Goal: Book appointment/travel/reservation

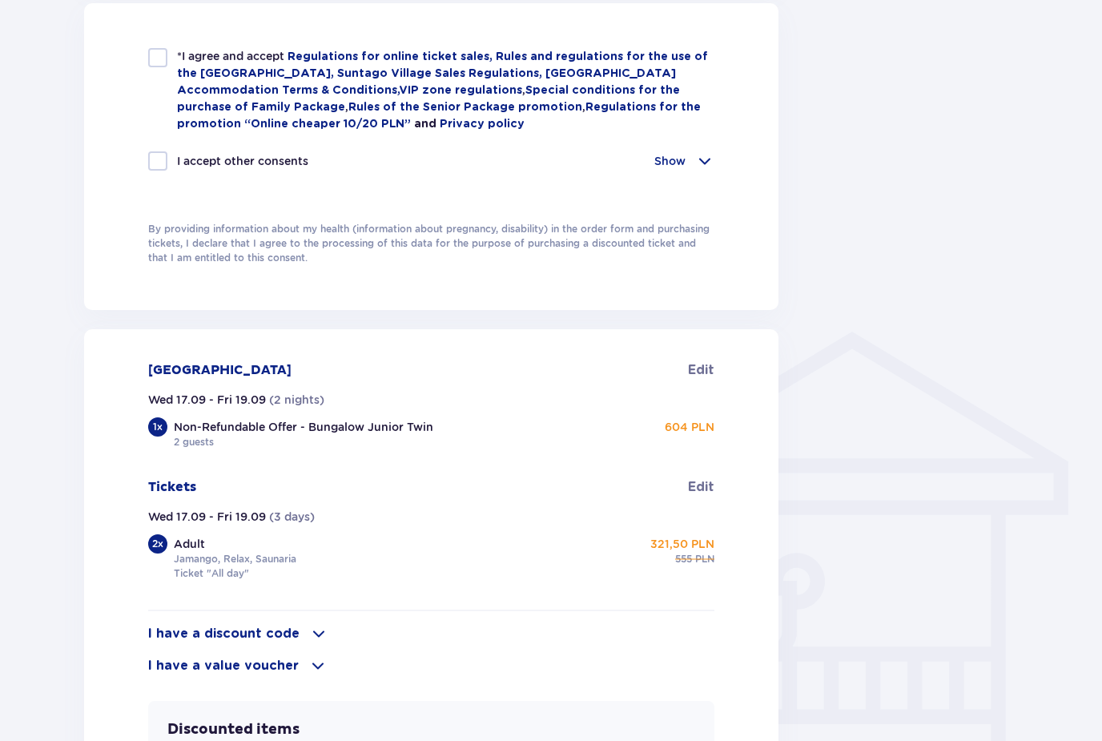
scroll to position [910, 0]
click at [466, 420] on div "Non-Refundable Offer - Bungalow Junior Twin [DEMOGRAPHIC_DATA] guests 604 PLN" at bounding box center [444, 435] width 540 height 30
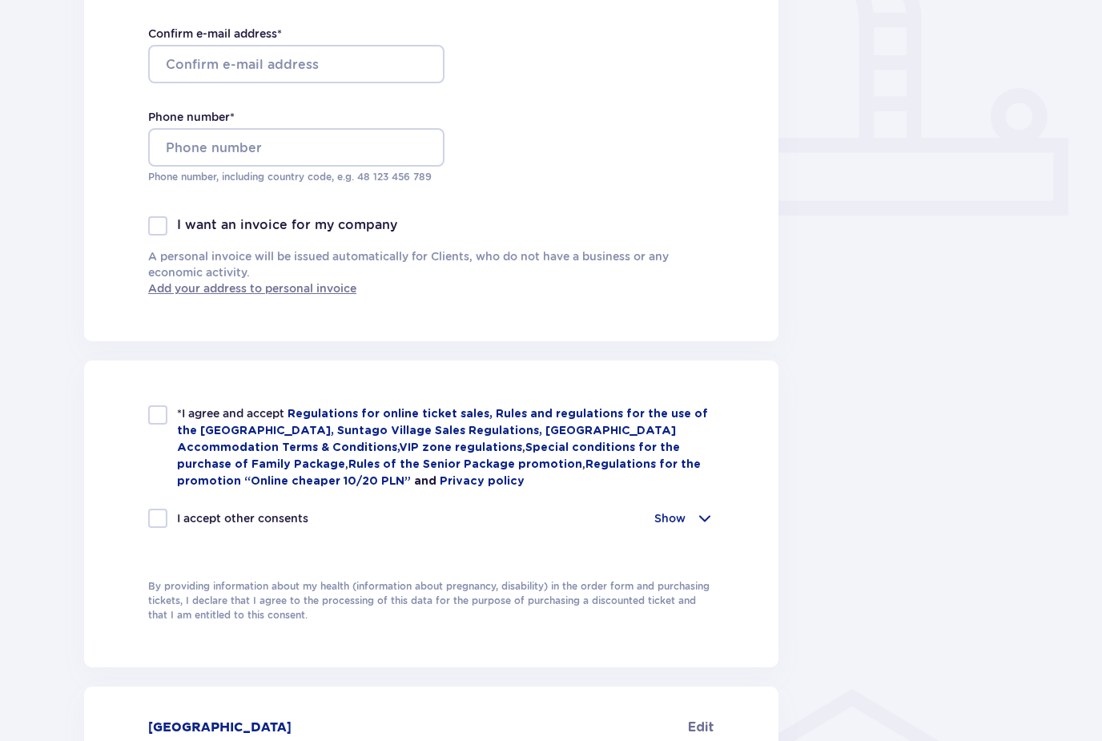
scroll to position [579, 0]
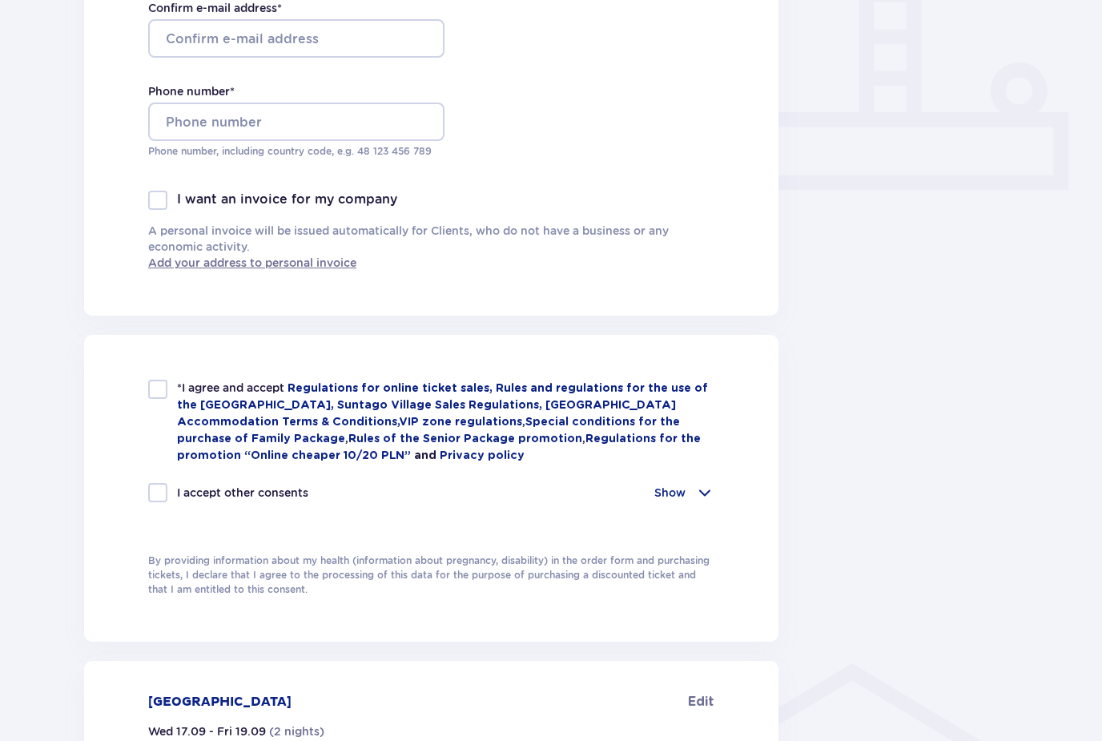
click at [151, 388] on div at bounding box center [157, 389] width 19 height 19
checkbox input "true"
click at [155, 493] on div at bounding box center [157, 492] width 19 height 19
checkbox input "true"
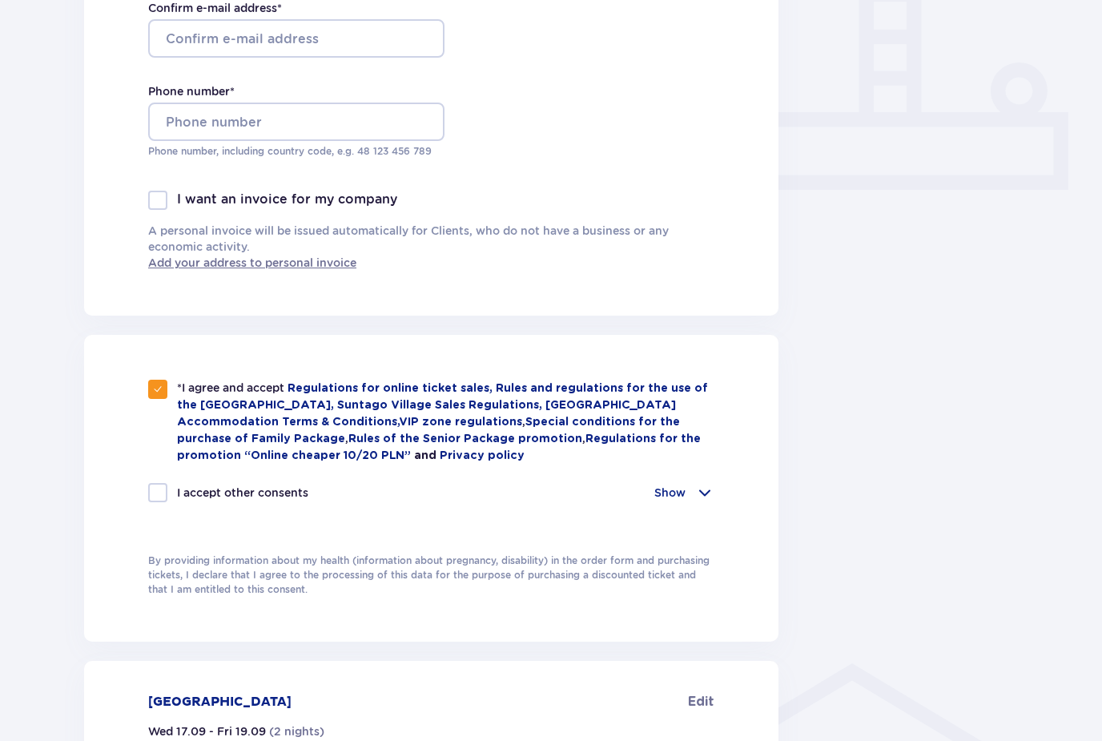
checkbox input "true"
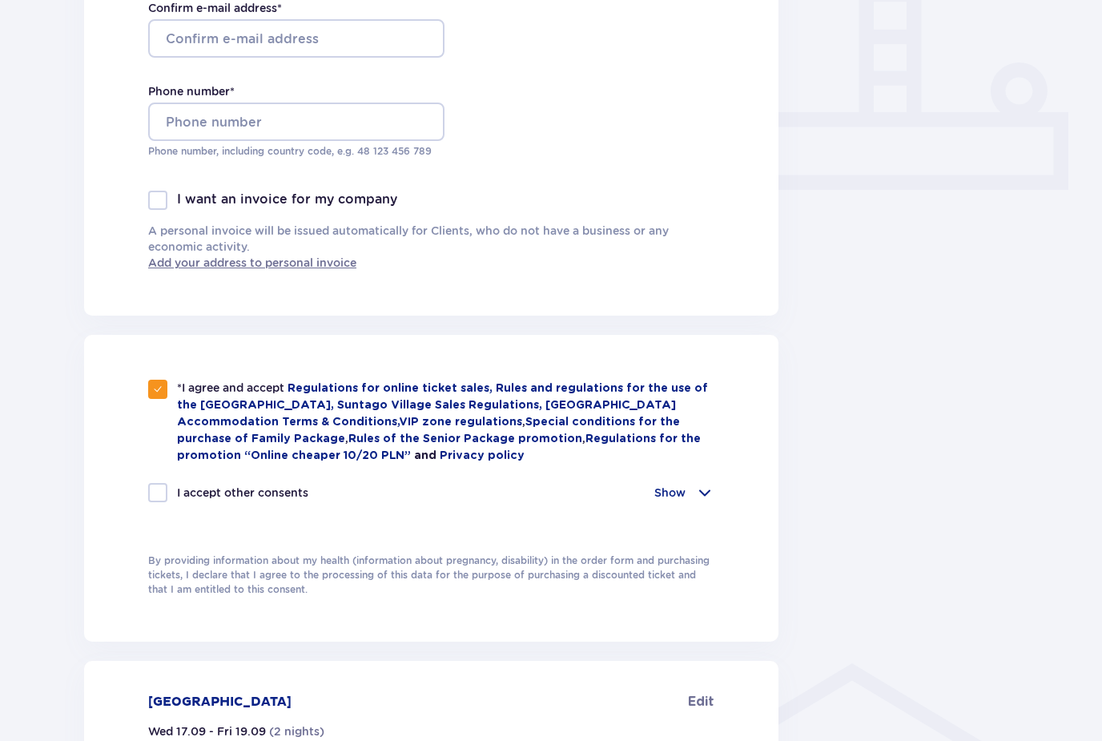
checkbox input "true"
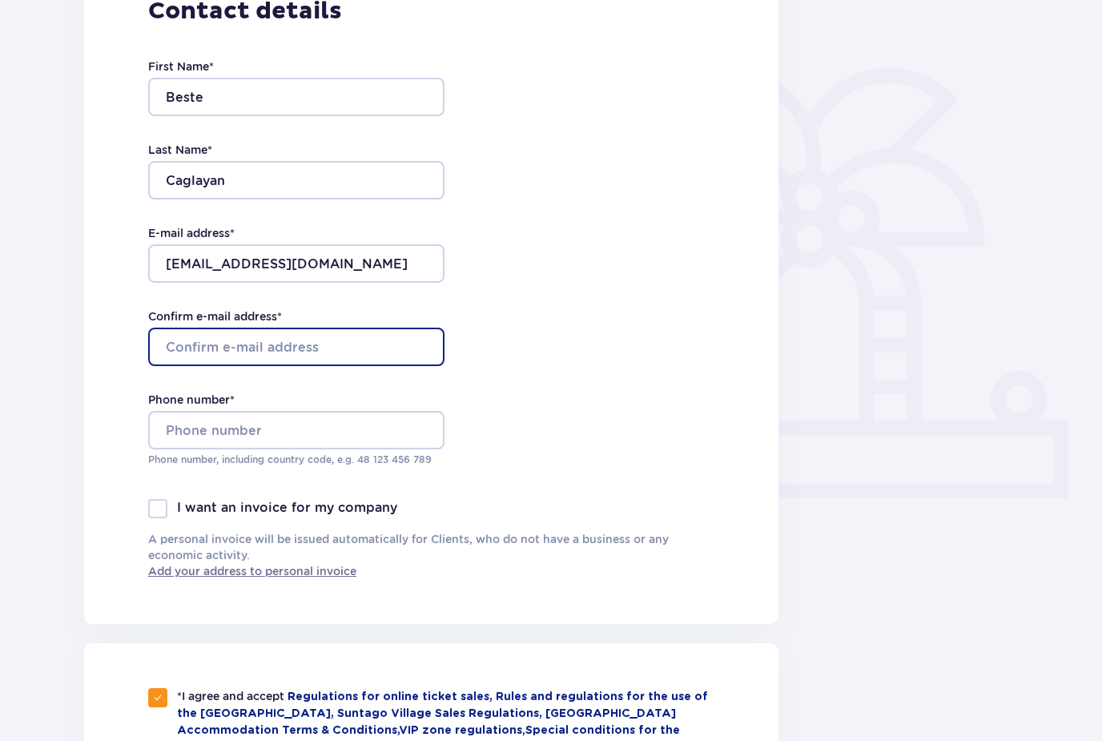
click at [211, 351] on input "Confirm e-mail address *" at bounding box center [296, 346] width 296 height 38
type input "[EMAIL_ADDRESS][DOMAIN_NAME]"
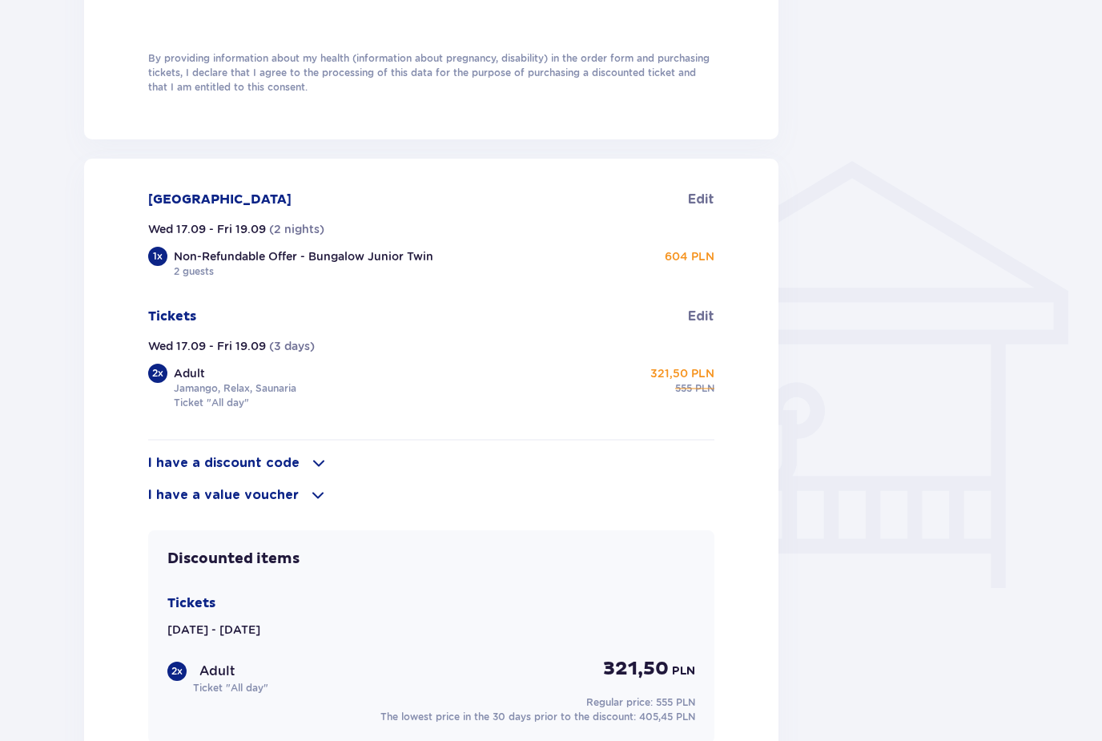
scroll to position [1076, 0]
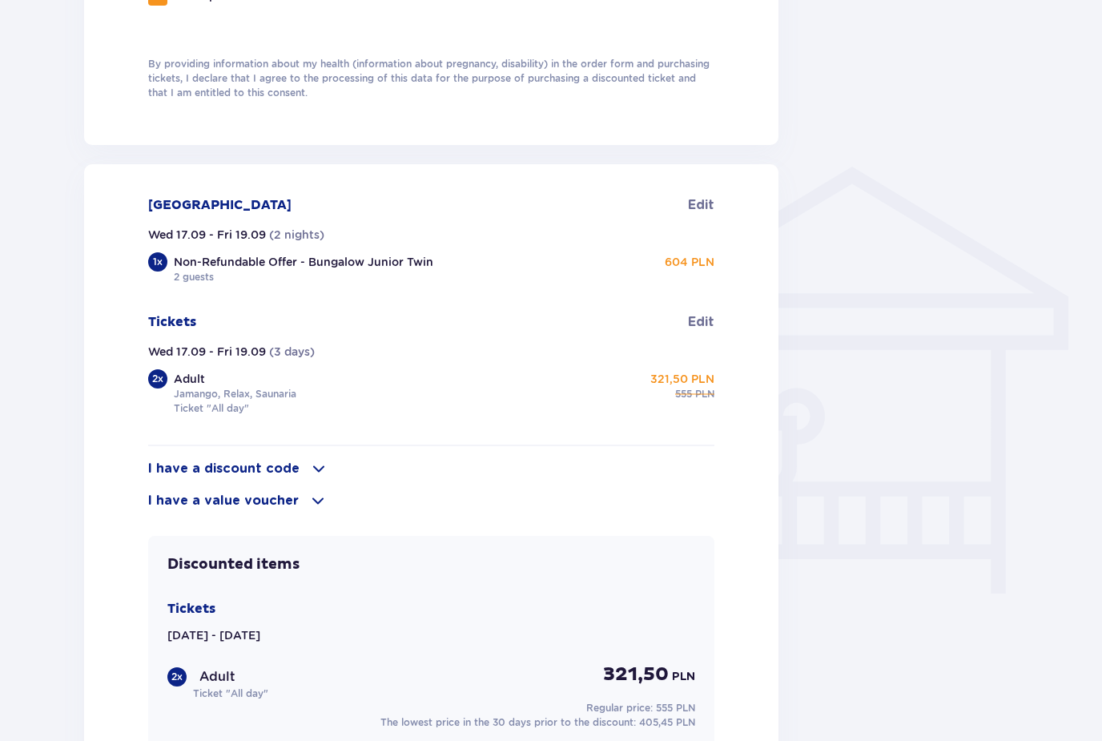
type input "48 729 242 911"
click at [700, 259] on p "604 PLN" at bounding box center [690, 262] width 50 height 16
click at [334, 273] on div "Non-Refundable Offer - Bungalow Junior Twin [DEMOGRAPHIC_DATA] guests" at bounding box center [303, 269] width 259 height 30
click at [154, 259] on div "1 x" at bounding box center [157, 261] width 19 height 19
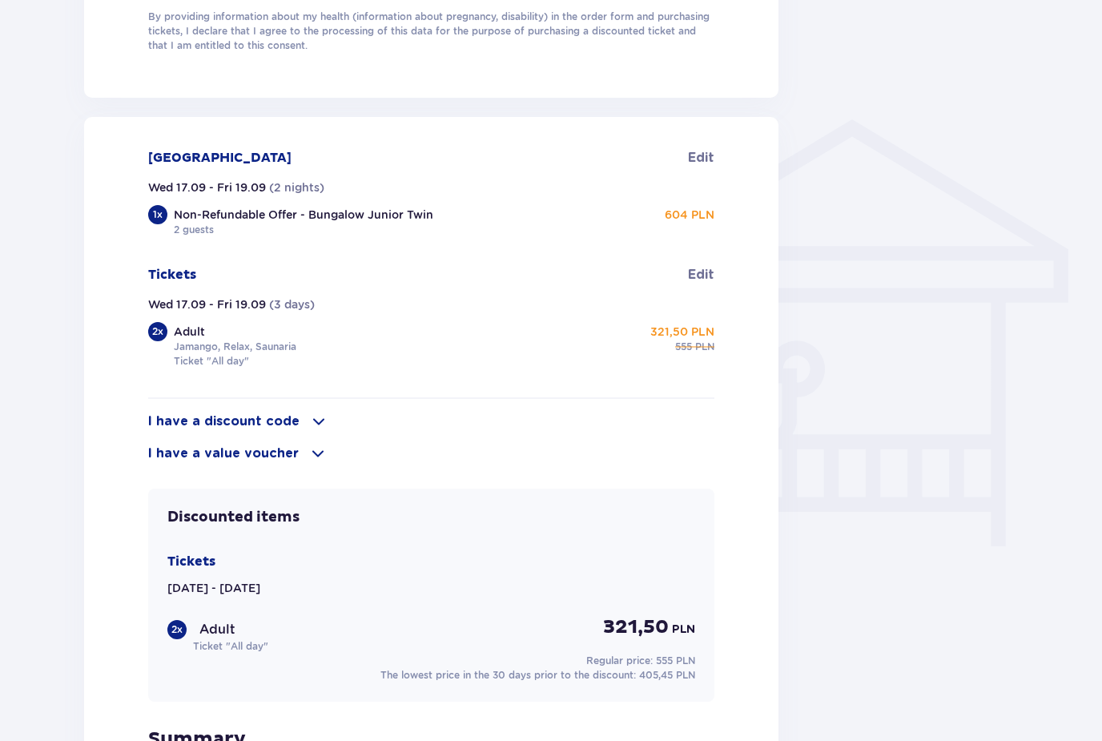
scroll to position [1123, 0]
